Goal: Task Accomplishment & Management: Complete application form

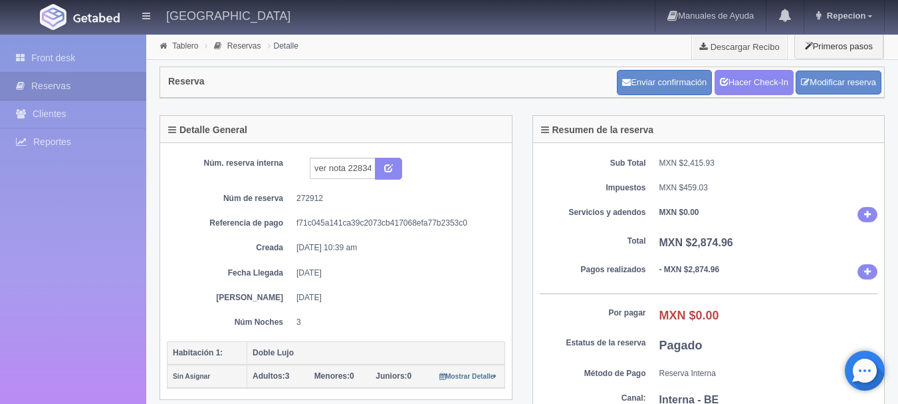
scroll to position [41, 0]
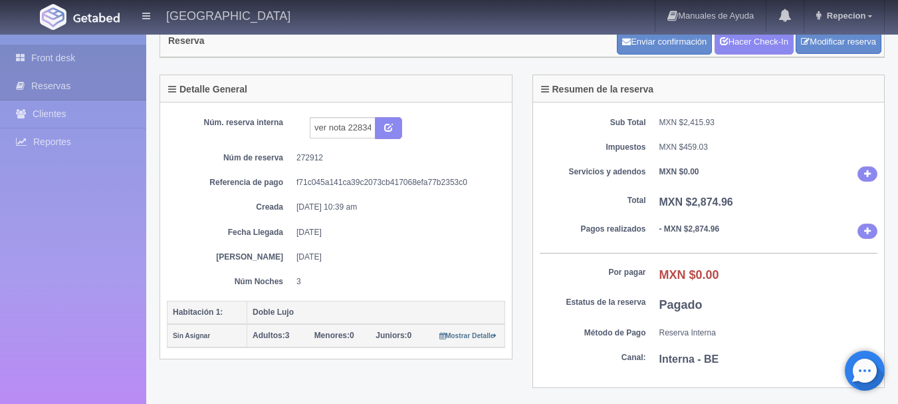
click at [55, 59] on link "Front desk" at bounding box center [73, 58] width 146 height 27
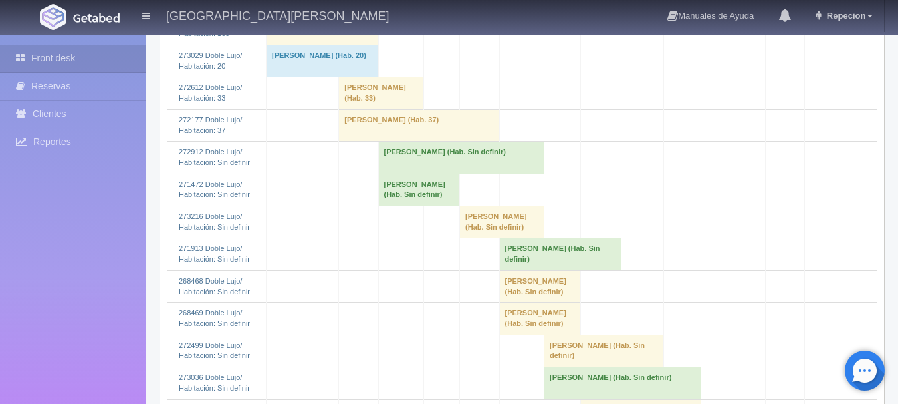
scroll to position [399, 0]
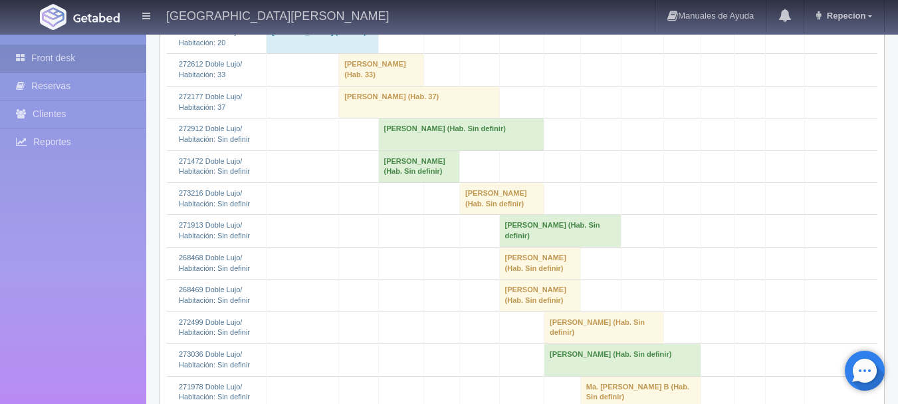
click at [364, 118] on td "[PERSON_NAME] (Hab. 37)" at bounding box center [419, 102] width 160 height 32
click at [402, 182] on td "[PERSON_NAME] (Hab. Sin definir)" at bounding box center [419, 166] width 82 height 32
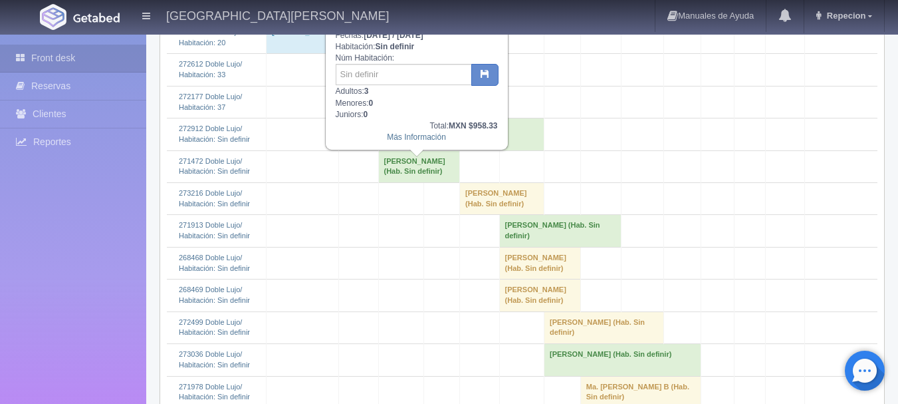
click at [402, 182] on td "[PERSON_NAME] (Hab. Sin definir)" at bounding box center [419, 166] width 82 height 32
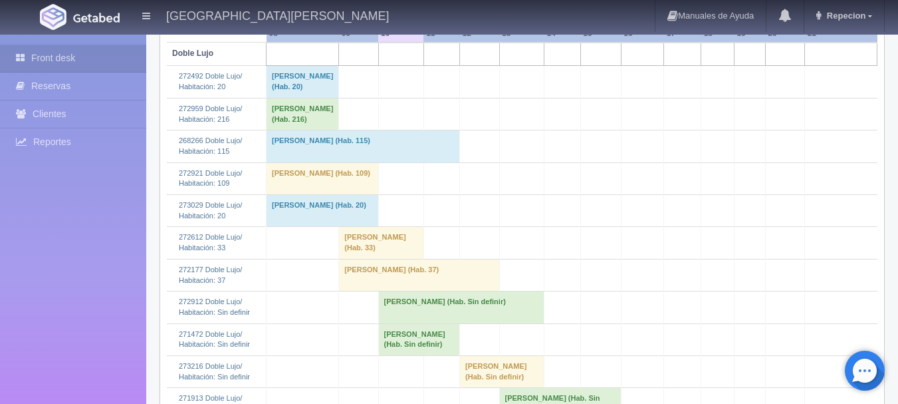
scroll to position [249, 0]
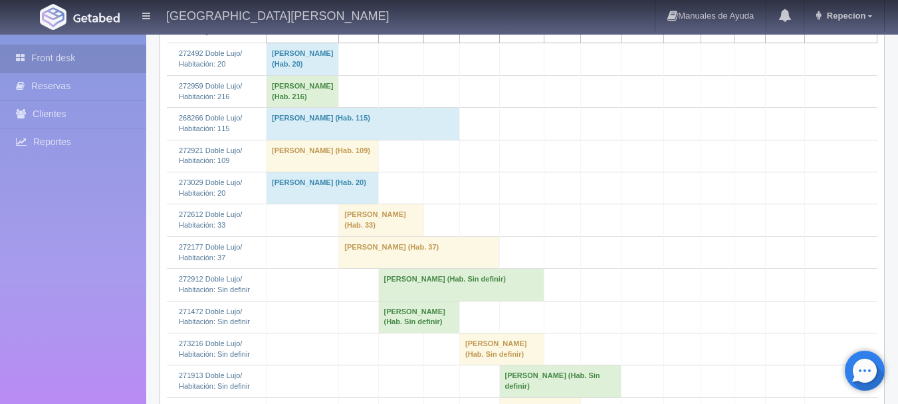
click at [404, 330] on td "[PERSON_NAME] (Hab. Sin definir)" at bounding box center [419, 317] width 82 height 32
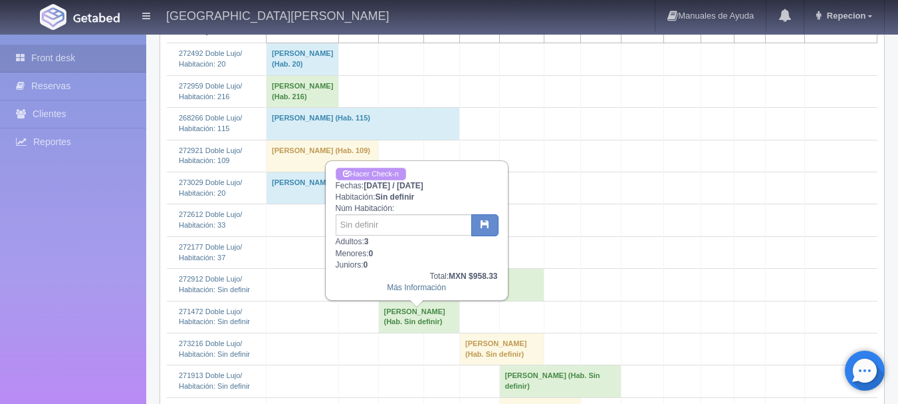
click at [383, 170] on link "Hacer Check-n" at bounding box center [371, 174] width 70 height 13
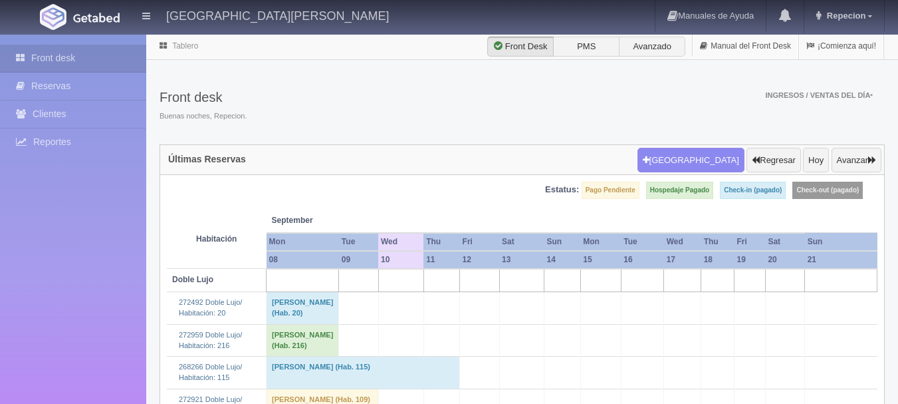
scroll to position [249, 0]
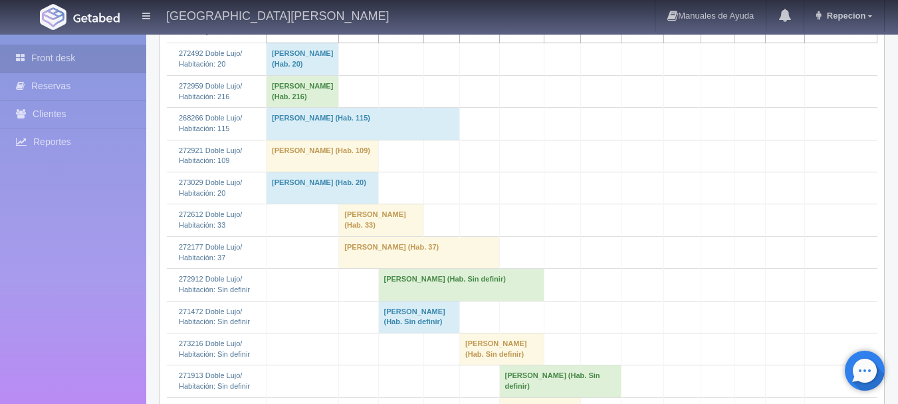
click at [406, 323] on td "[PERSON_NAME] (Hab. Sin definir)" at bounding box center [419, 317] width 82 height 32
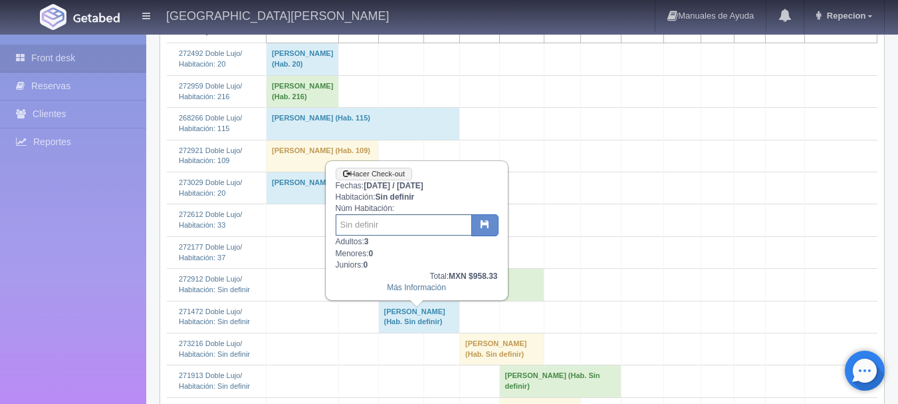
click at [398, 227] on input "text" at bounding box center [404, 224] width 136 height 21
type input "39"
click at [487, 227] on icon "button" at bounding box center [485, 223] width 9 height 9
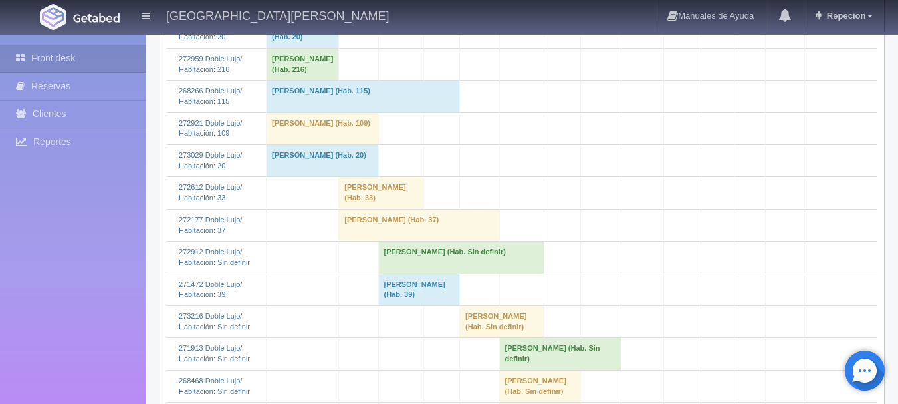
scroll to position [399, 0]
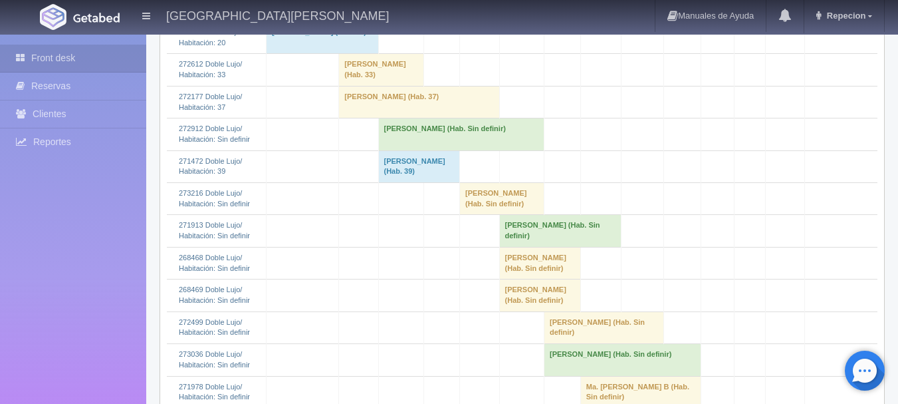
click at [410, 182] on td "[PERSON_NAME] (Hab. 39)" at bounding box center [419, 166] width 82 height 32
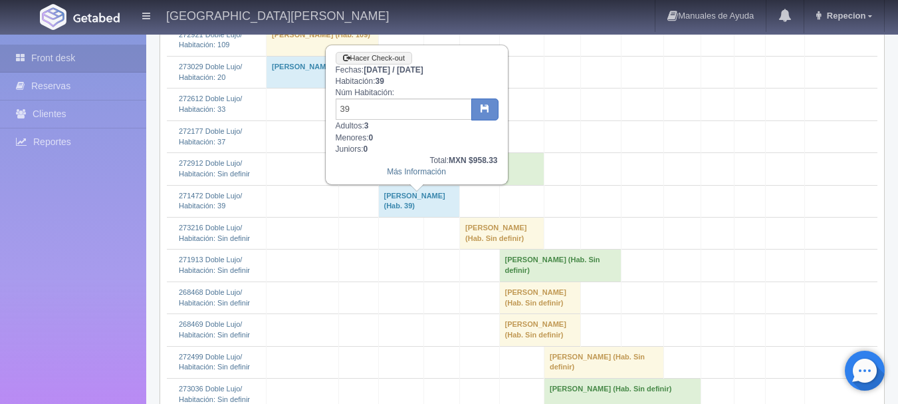
scroll to position [332, 0]
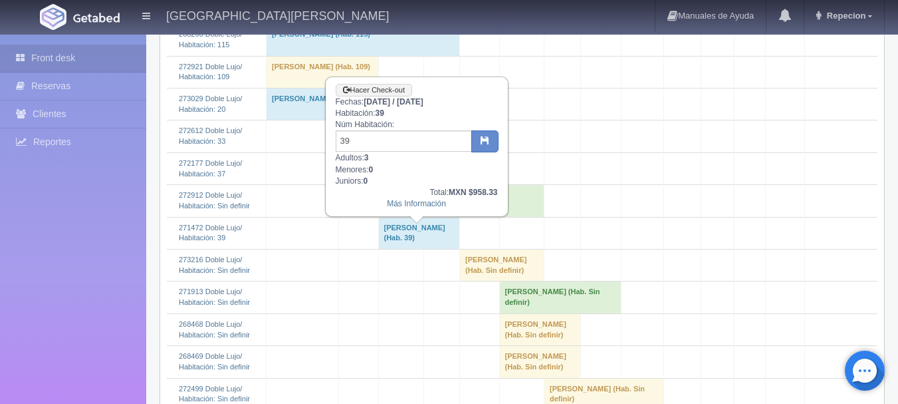
click at [441, 240] on td "Viviana Mendez (Hab. 39)" at bounding box center [419, 233] width 82 height 32
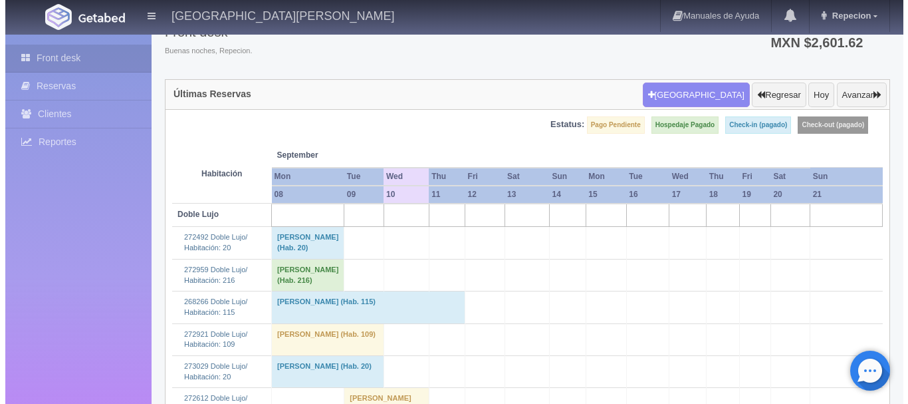
scroll to position [0, 0]
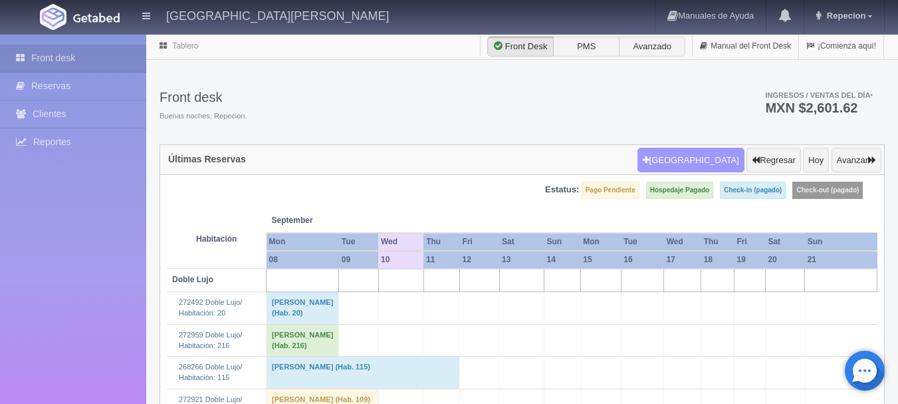
click at [693, 162] on button "[GEOGRAPHIC_DATA]" at bounding box center [691, 160] width 107 height 25
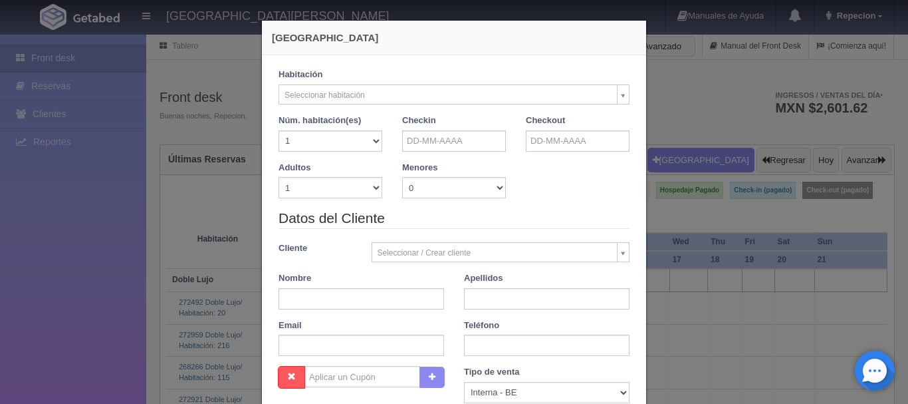
checkbox input "false"
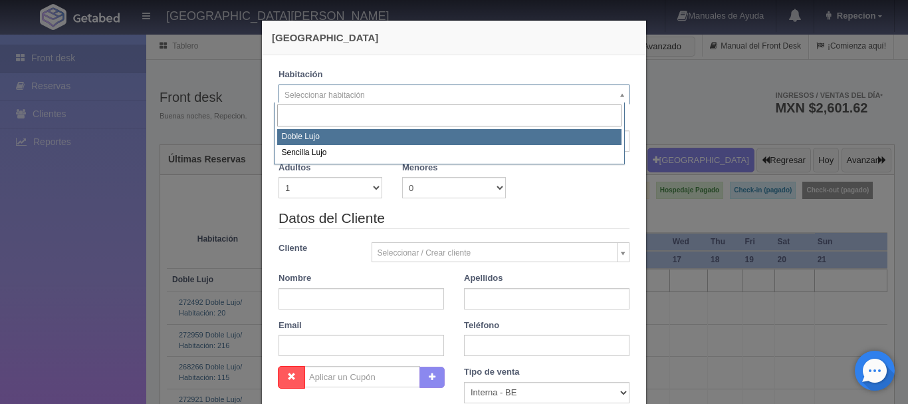
select select "577"
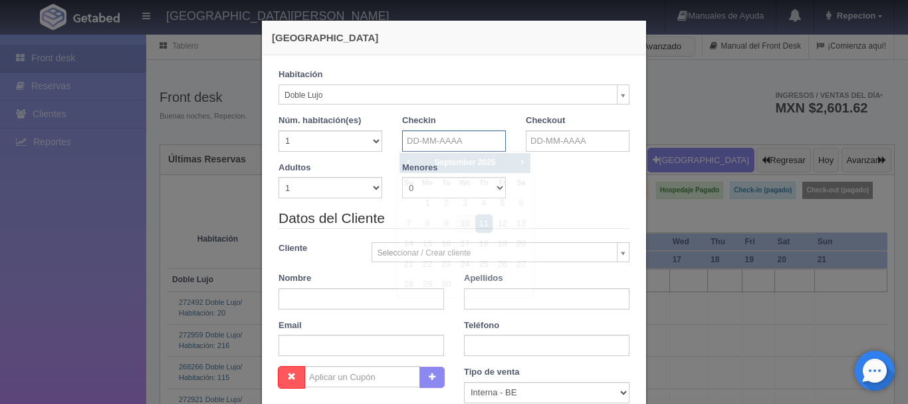
click at [447, 140] on input "text" at bounding box center [454, 140] width 104 height 21
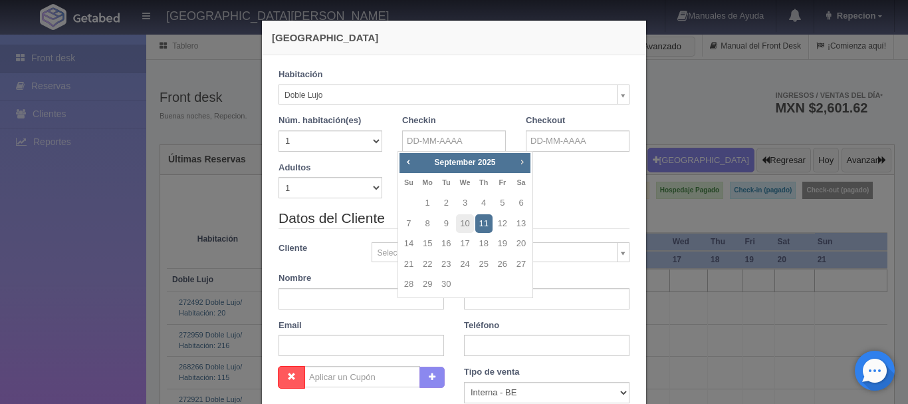
click at [525, 158] on span "Next" at bounding box center [522, 161] width 11 height 11
checkbox input "false"
click at [521, 243] on link "15" at bounding box center [521, 243] width 17 height 19
type input "15-11-2025"
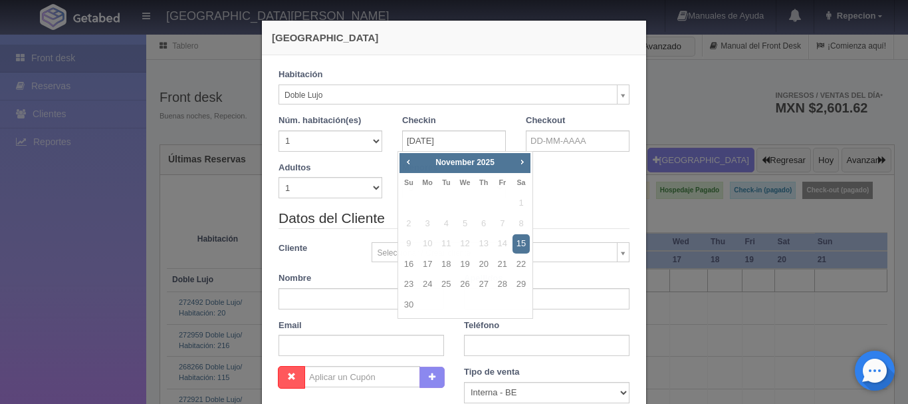
checkbox input "false"
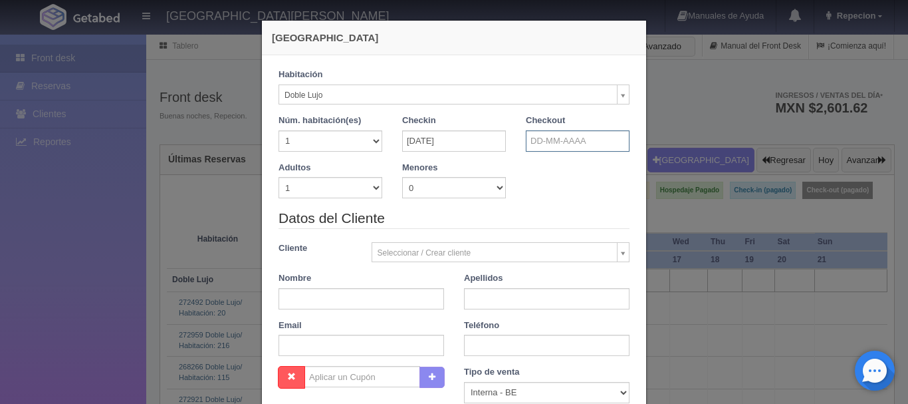
click at [535, 141] on input "text" at bounding box center [578, 140] width 104 height 21
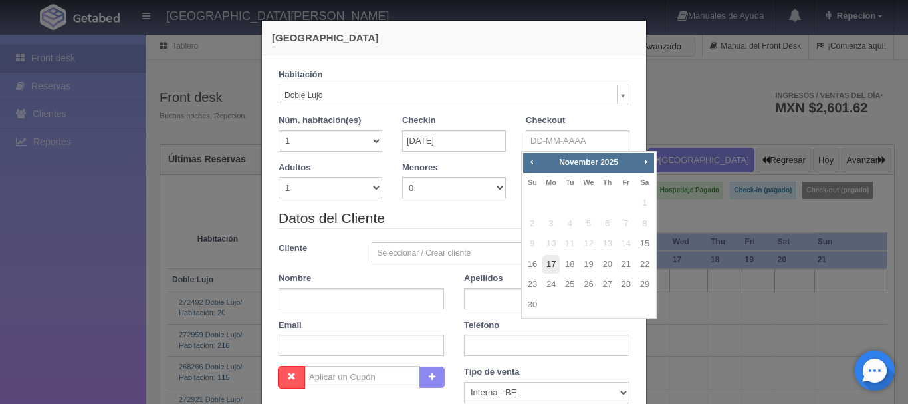
click at [550, 267] on link "17" at bounding box center [551, 264] width 17 height 19
type input "17-11-2025"
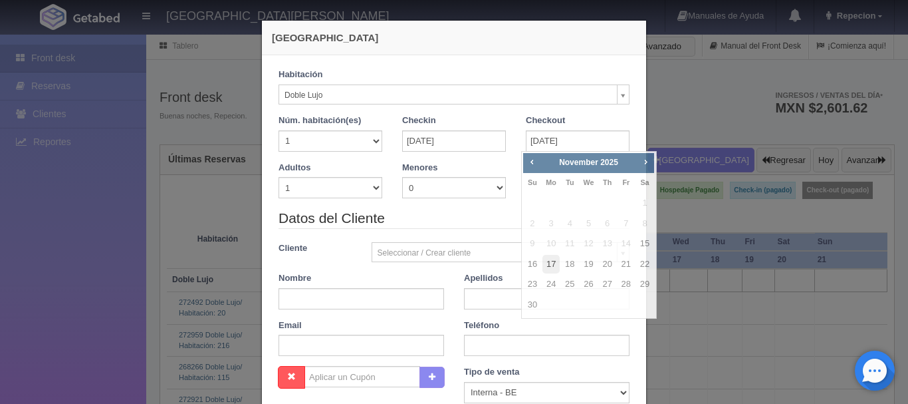
checkbox input "false"
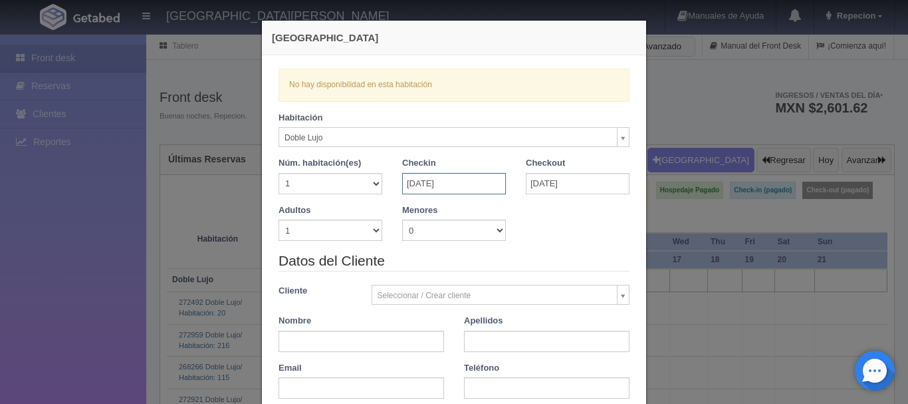
click at [471, 183] on input "15-11-2025" at bounding box center [454, 183] width 104 height 21
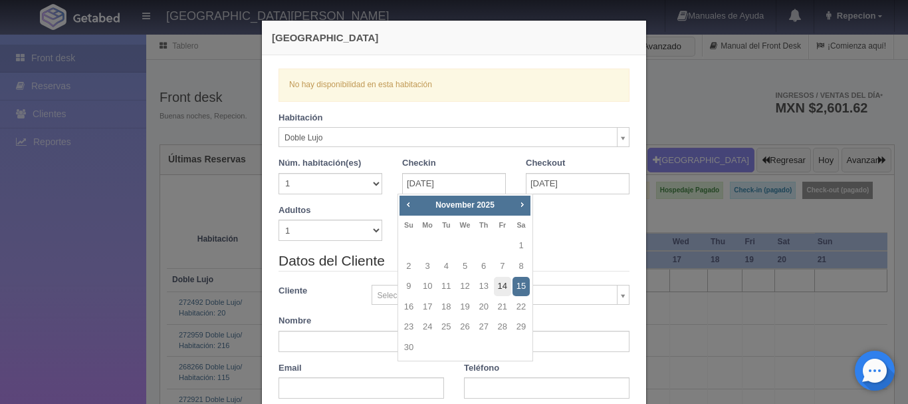
click at [502, 285] on link "14" at bounding box center [502, 286] width 17 height 19
type input "14-11-2025"
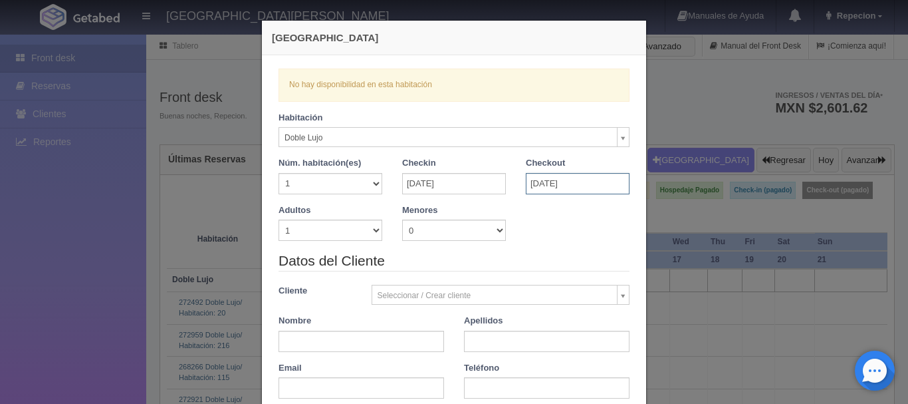
click at [548, 180] on input "17-11-2025" at bounding box center [578, 183] width 104 height 21
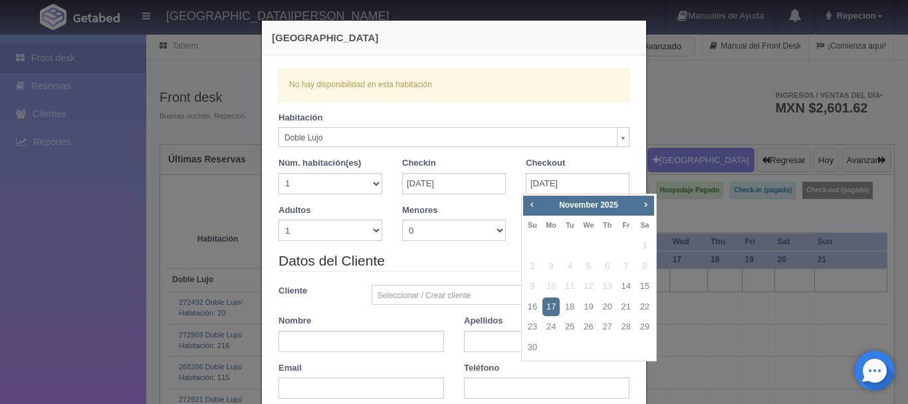
click at [455, 267] on legend "Datos del Cliente" at bounding box center [454, 261] width 351 height 21
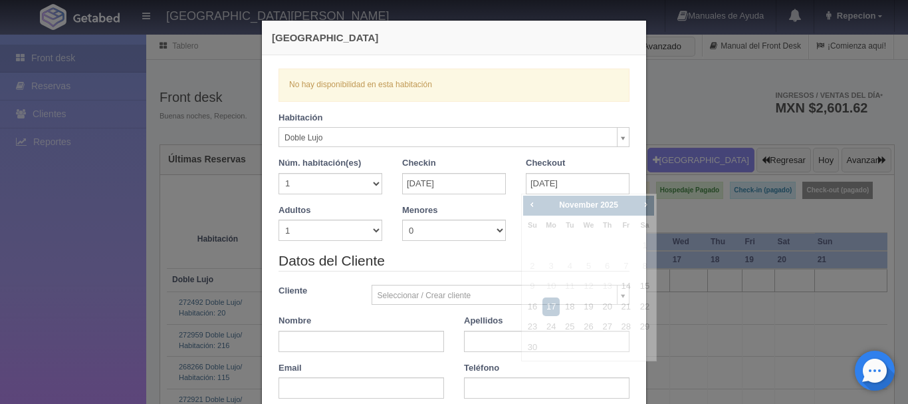
checkbox input "false"
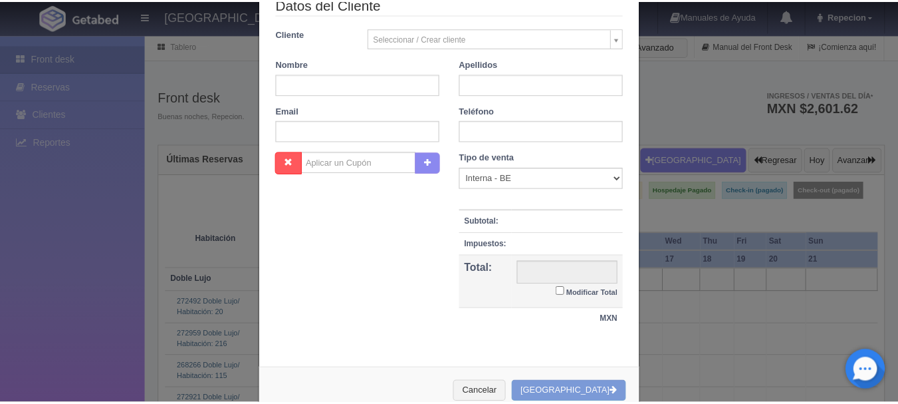
scroll to position [291, 0]
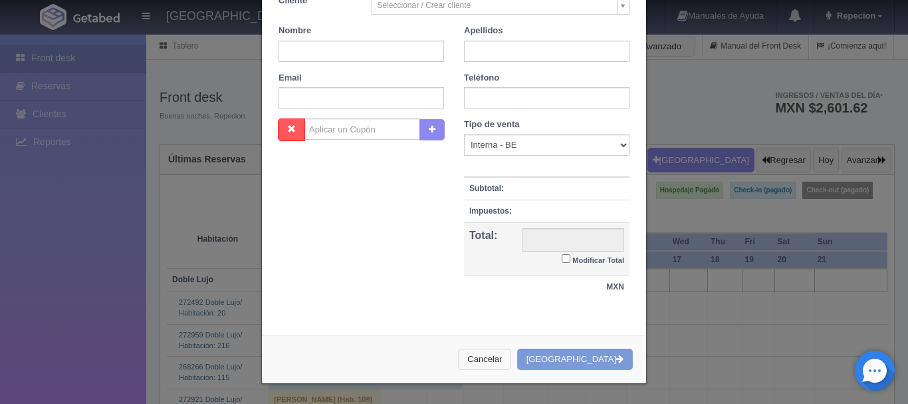
click at [511, 358] on button "Cancelar" at bounding box center [484, 359] width 53 height 22
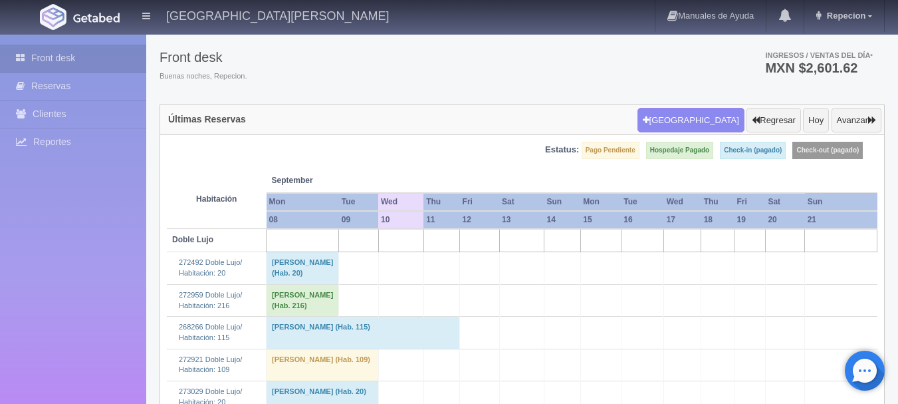
scroll to position [332, 0]
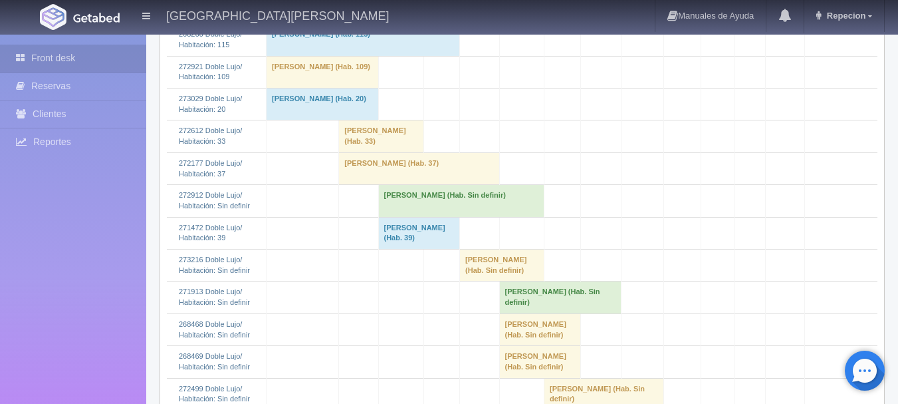
click at [467, 217] on td "[PERSON_NAME] (Hab. Sin definir)" at bounding box center [461, 201] width 166 height 32
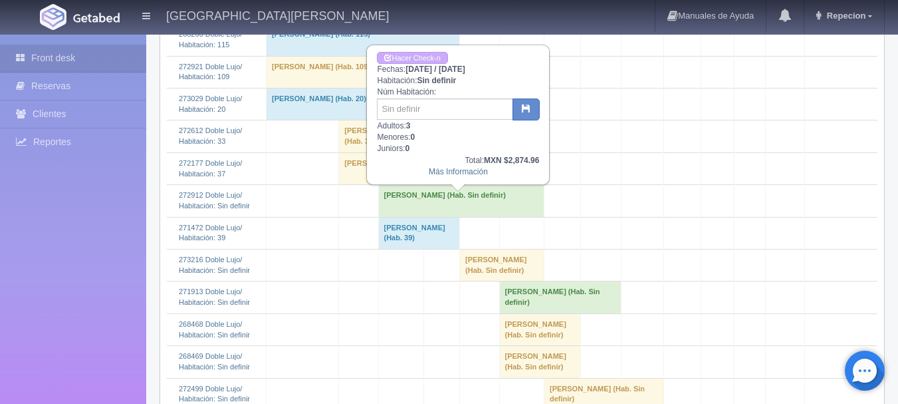
click at [467, 217] on td "[PERSON_NAME] (Hab. Sin definir)" at bounding box center [461, 201] width 166 height 32
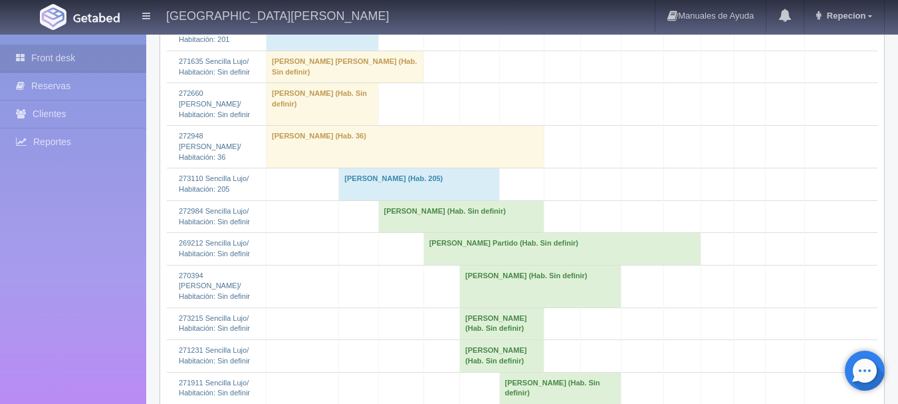
scroll to position [1396, 0]
